Goal: Register for event/course

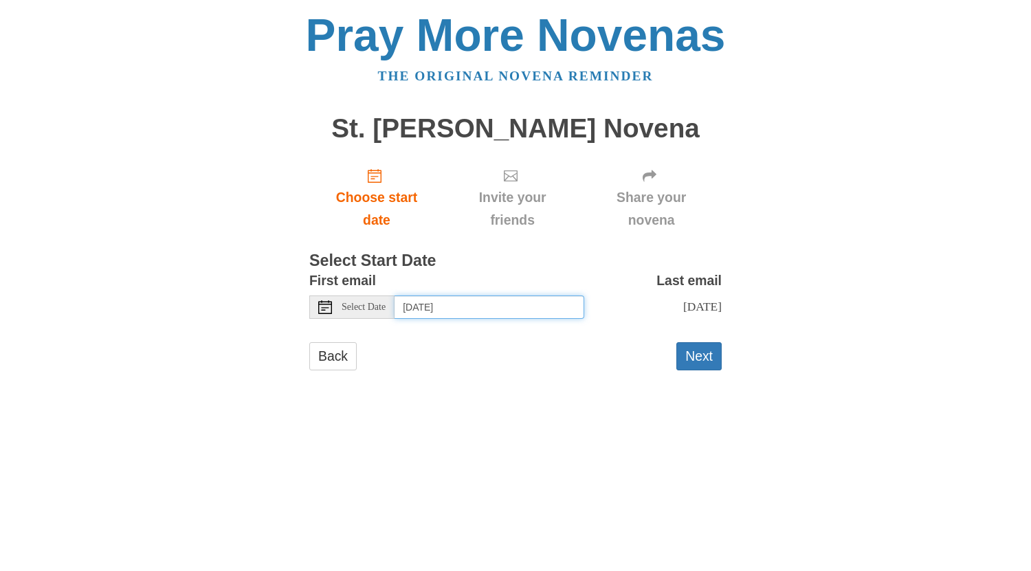
click at [423, 300] on input "[DATE]" at bounding box center [490, 307] width 190 height 23
click at [697, 362] on button "Next" at bounding box center [698, 356] width 45 height 28
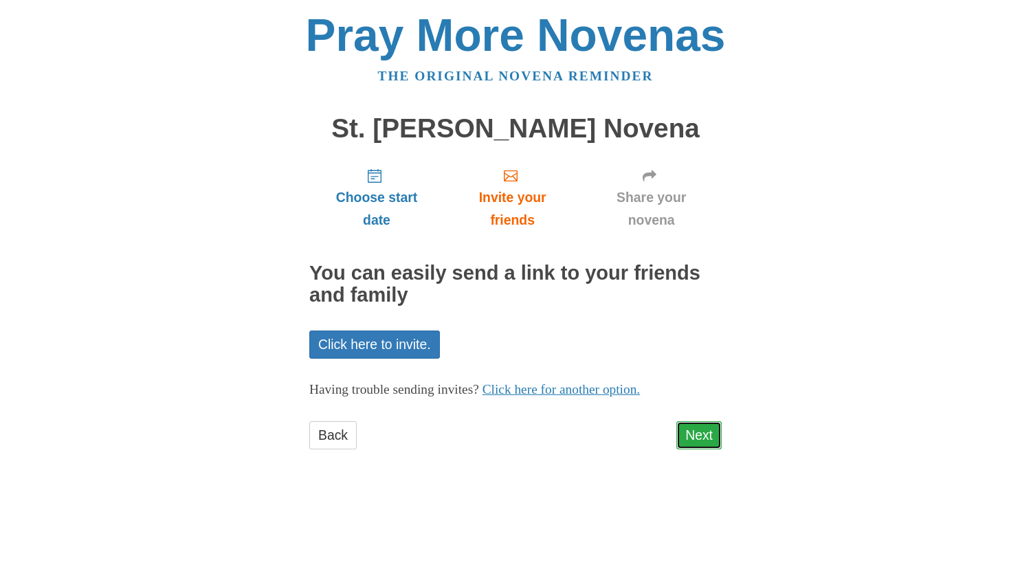
click at [695, 439] on link "Next" at bounding box center [698, 435] width 45 height 28
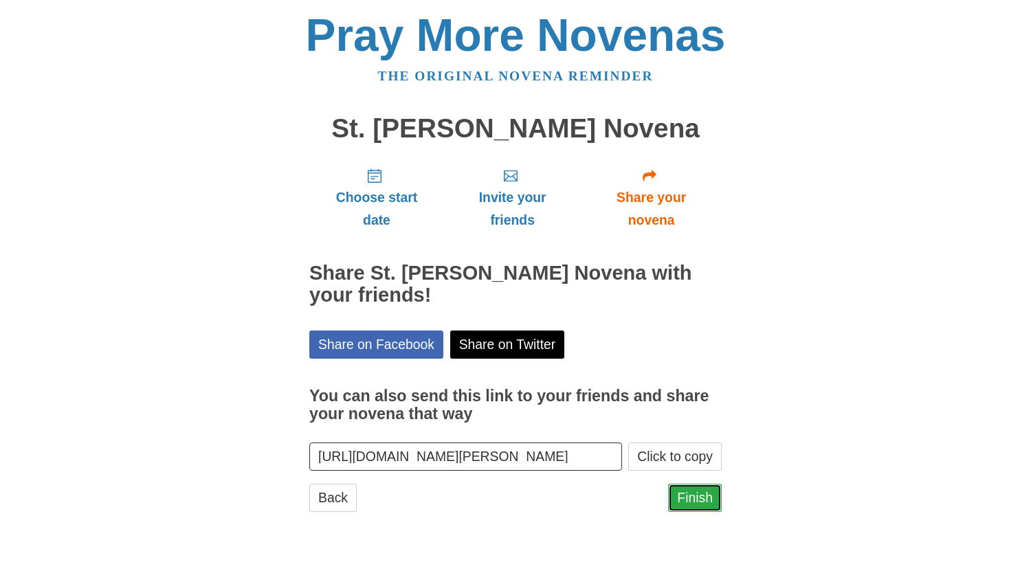
click at [698, 500] on link "Finish" at bounding box center [695, 498] width 54 height 28
